Goal: Task Accomplishment & Management: Complete application form

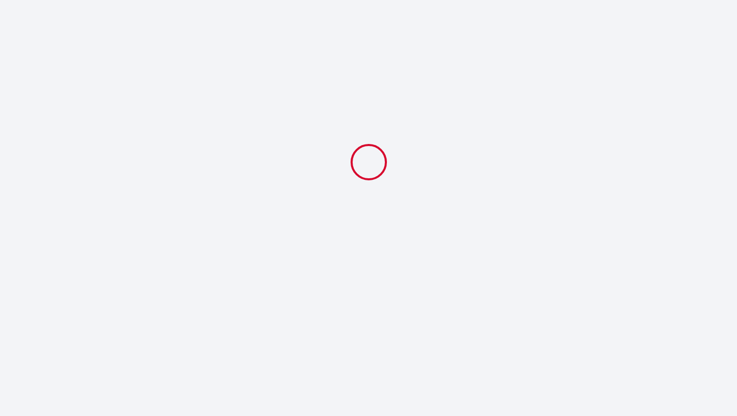
select select
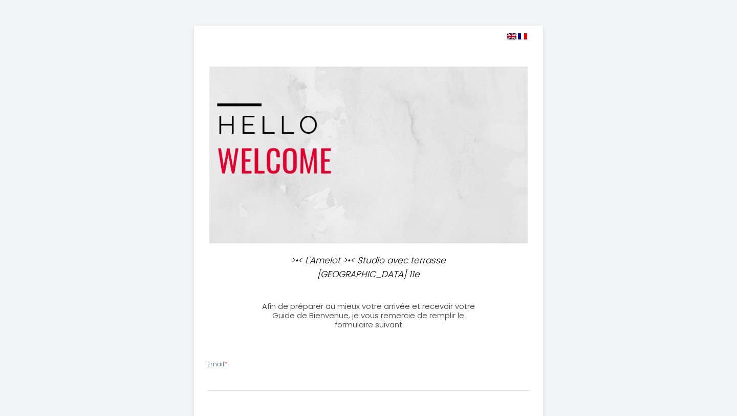
click at [513, 35] on img at bounding box center [511, 36] width 9 height 6
select select
click at [511, 36] on img at bounding box center [511, 36] width 9 height 6
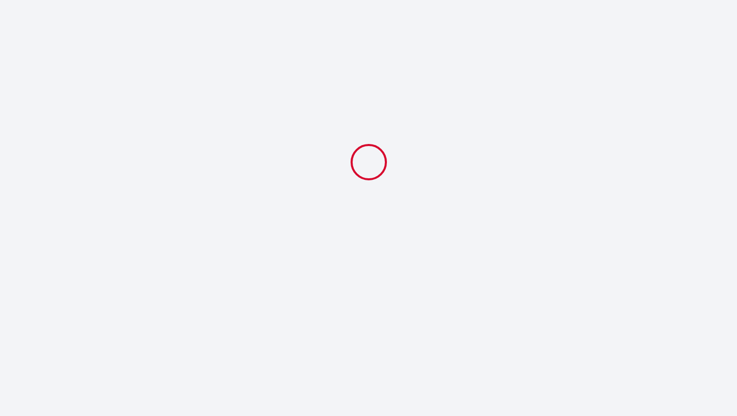
select select
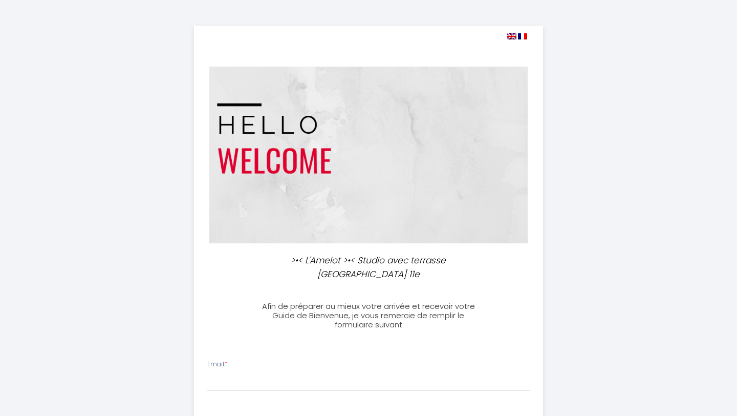
click at [509, 36] on img at bounding box center [511, 36] width 9 height 6
select select
click at [522, 36] on img at bounding box center [522, 36] width 9 height 6
select select
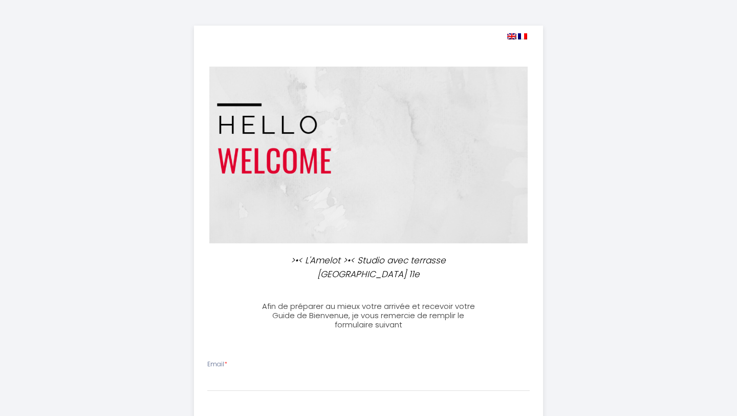
select select
click at [509, 34] on img at bounding box center [511, 36] width 9 height 6
select select
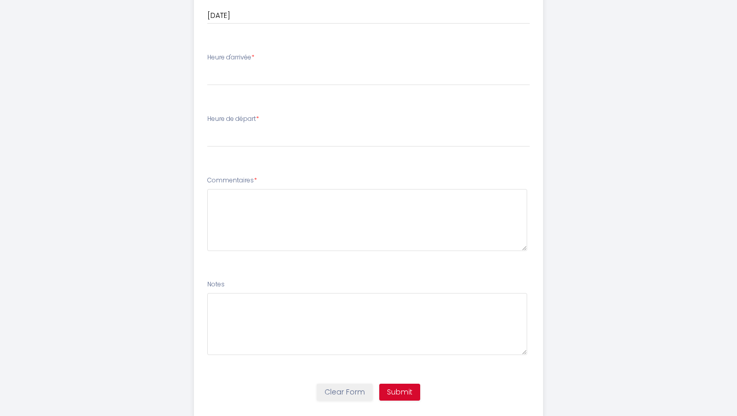
scroll to position [556, 0]
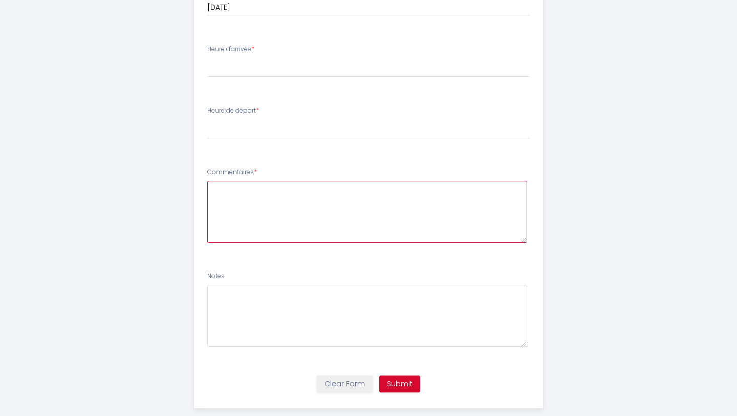
click at [280, 191] on textarea at bounding box center [367, 212] width 321 height 62
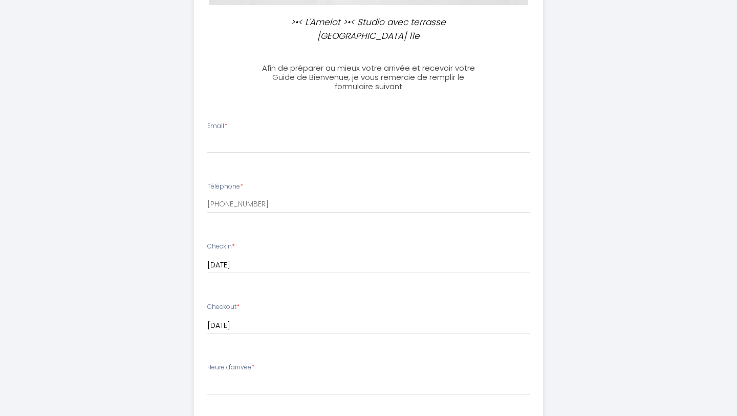
scroll to position [239, 0]
click at [234, 134] on input "Email *" at bounding box center [368, 143] width 323 height 18
type input "[PERSON_NAME][EMAIL_ADDRESS][PERSON_NAME][DOMAIN_NAME]"
click at [260, 194] on input "[PHONE_NUMBER]" at bounding box center [368, 203] width 323 height 18
type input "[PHONE_NUMBER]"
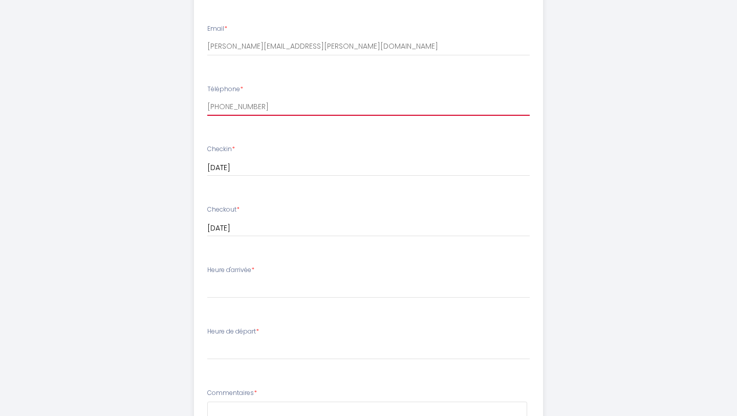
scroll to position [339, 0]
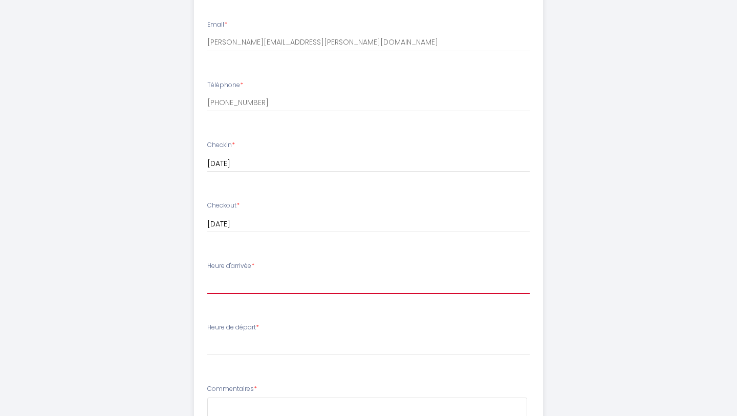
click at [270, 274] on select "16:00 16:30 17:00 17:30 18:00 18:30 19:00 19:30 20:00 20:30 21:00 21:30 22:00 2…" at bounding box center [368, 283] width 323 height 19
select select "16:00"
click at [207, 274] on select "16:00 16:30 17:00 17:30 18:00 18:30 19:00 19:30 20:00 20:30 21:00 21:30 22:00 2…" at bounding box center [368, 283] width 323 height 19
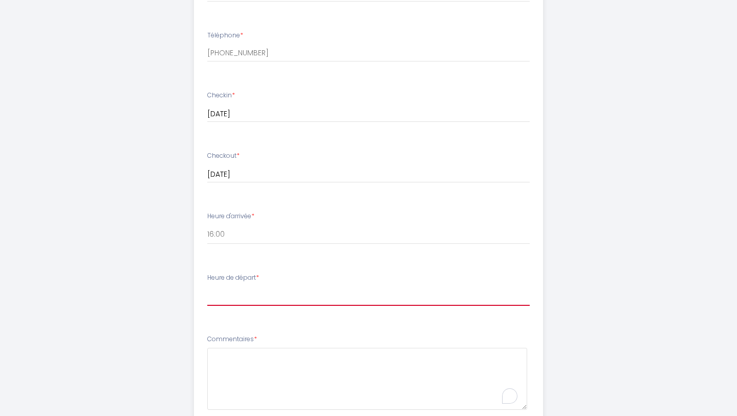
click at [270, 286] on select "00:00 00:30 01:00 01:30 02:00 02:30 03:00 03:30 04:00 04:30 05:00 05:30 06:00 0…" at bounding box center [368, 295] width 323 height 19
select select "11:00"
click at [207, 286] on select "00:00 00:30 01:00 01:30 02:00 02:30 03:00 03:30 04:00 04:30 05:00 05:30 06:00 0…" at bounding box center [368, 295] width 323 height 19
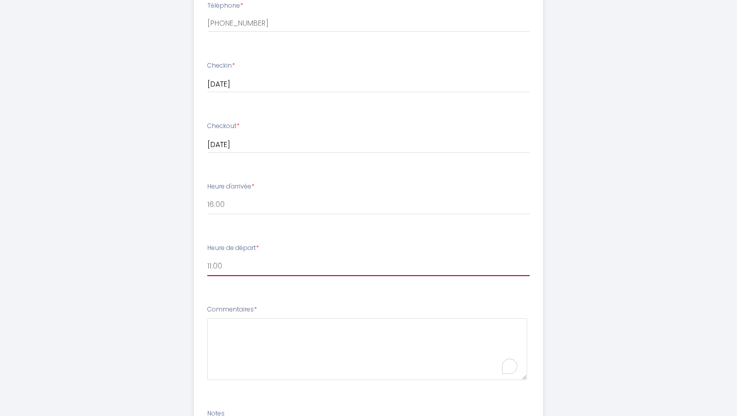
scroll to position [485, 0]
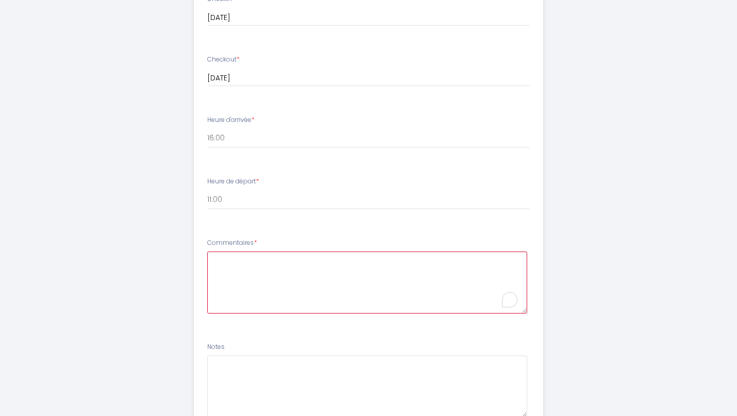
click at [284, 254] on textarea "To enrich screen reader interactions, please activate Accessibility in Grammarl…" at bounding box center [367, 282] width 321 height 62
drag, startPoint x: 365, startPoint y: 243, endPoint x: 336, endPoint y: 244, distance: 28.2
click at [336, 251] on textarea "Hello, I just wanted to confirm the location of this stay as the" at bounding box center [367, 282] width 321 height 62
click at [403, 251] on textarea "Hello, I just wanted to confirm the loaction of this stay as the" at bounding box center [367, 282] width 321 height 62
drag, startPoint x: 463, startPoint y: 242, endPoint x: 423, endPoint y: 242, distance: 39.9
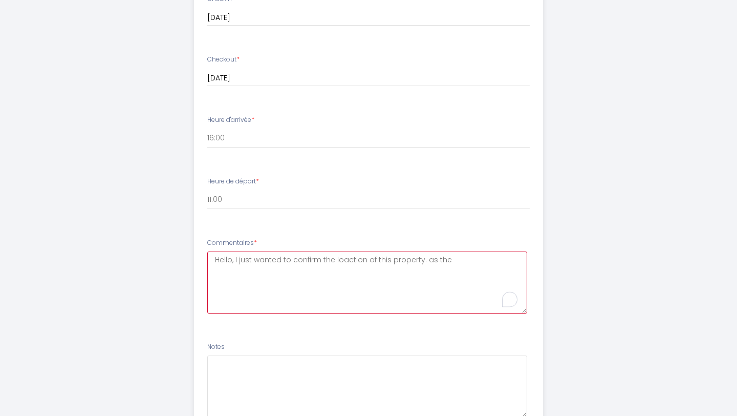
click at [423, 251] on textarea "Hello, I just wanted to confirm the loaction of this property. as the" at bounding box center [367, 282] width 321 height 62
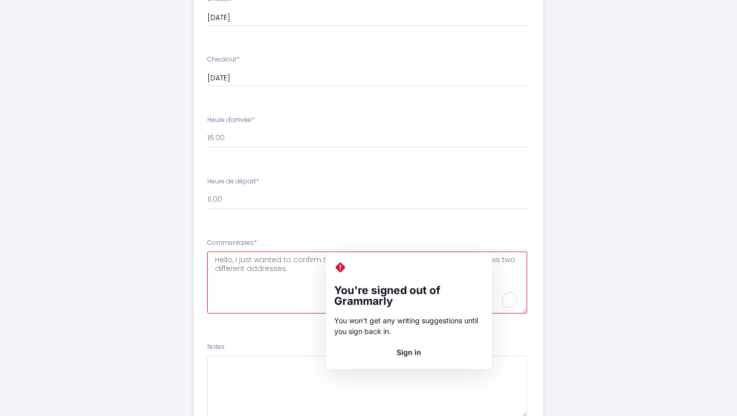
click at [306, 284] on textarea "Hello, I just wanted to confirm the loaction of this property. As the listing s…" at bounding box center [367, 282] width 321 height 62
click at [345, 251] on textarea "Hello, I just wanted to confirm the loaction of this property. As the listing s…" at bounding box center [367, 282] width 321 height 62
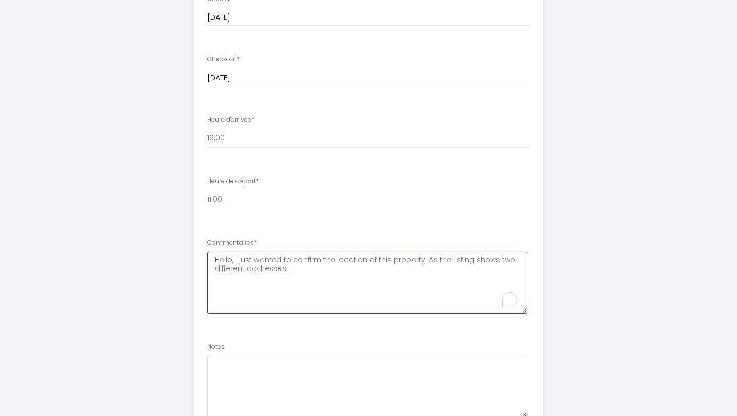
click at [323, 259] on textarea "Hello, I just wanted to confirm the location of this property. As the listing s…" at bounding box center [367, 282] width 321 height 62
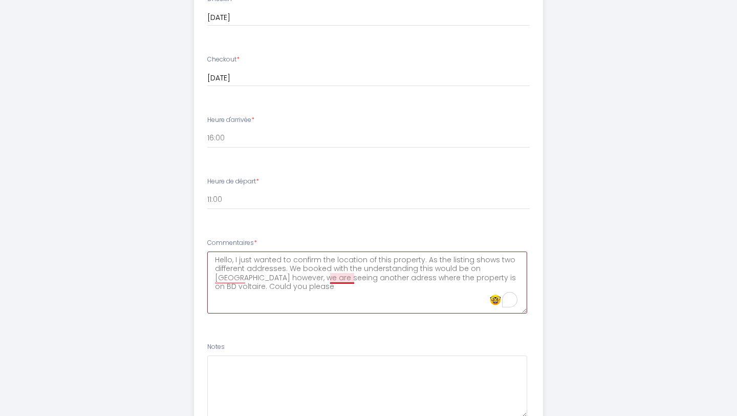
click at [341, 261] on textarea "Hello, I just wanted to confirm the location of this property. As the listing s…" at bounding box center [367, 282] width 321 height 62
click at [316, 274] on textarea "Hello, I just wanted to confirm the location of this property. As the listing s…" at bounding box center [367, 282] width 321 height 62
click at [308, 281] on textarea "Hello, I just wanted to confirm the location of this property. As the listing s…" at bounding box center [367, 282] width 321 height 62
click at [294, 273] on textarea "Hello, I just wanted to confirm the location of this property. As the listing s…" at bounding box center [367, 282] width 321 height 62
click at [415, 284] on textarea "Hello, I just wanted to confirm the location of this property. As the listing s…" at bounding box center [367, 282] width 321 height 62
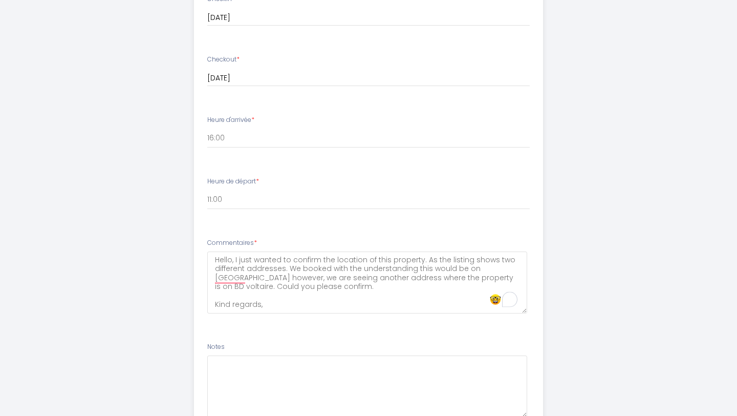
click at [283, 300] on li "Commentaires * Hello, I just wanted to confirm the location of this property. A…" at bounding box center [369, 281] width 349 height 98
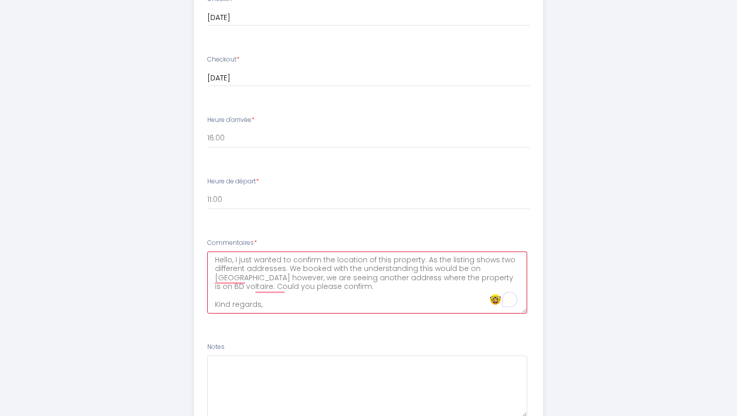
click at [274, 293] on textarea "Hello, I just wanted to confirm the location of this property. As the listing s…" at bounding box center [367, 282] width 321 height 62
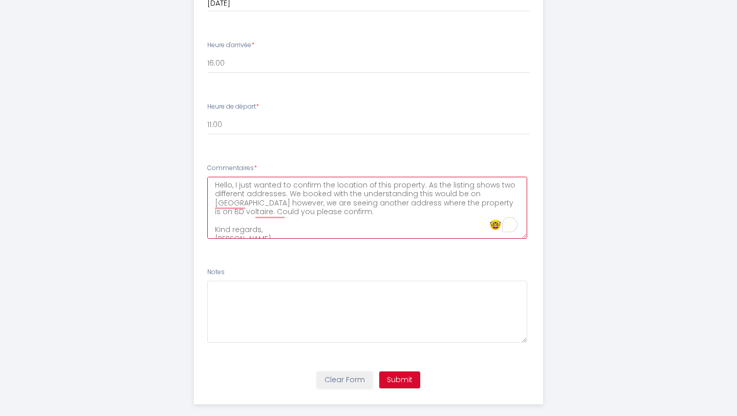
type textarea "Hello, I just wanted to confirm the location of this property. As the listing s…"
click at [408, 371] on button "Submit" at bounding box center [399, 379] width 41 height 17
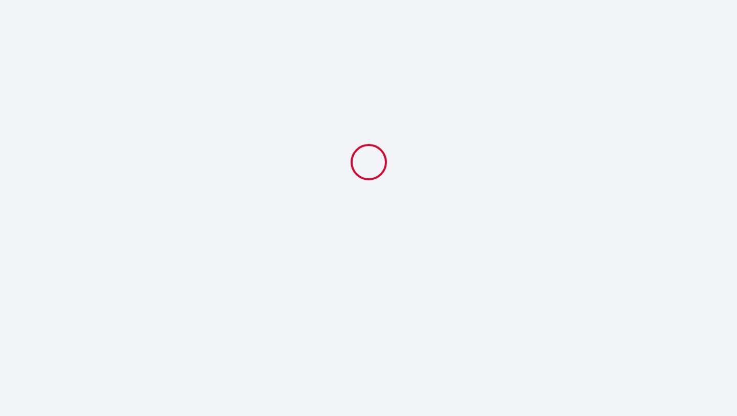
select select "11:00"
